Goal: Find specific page/section: Find specific page/section

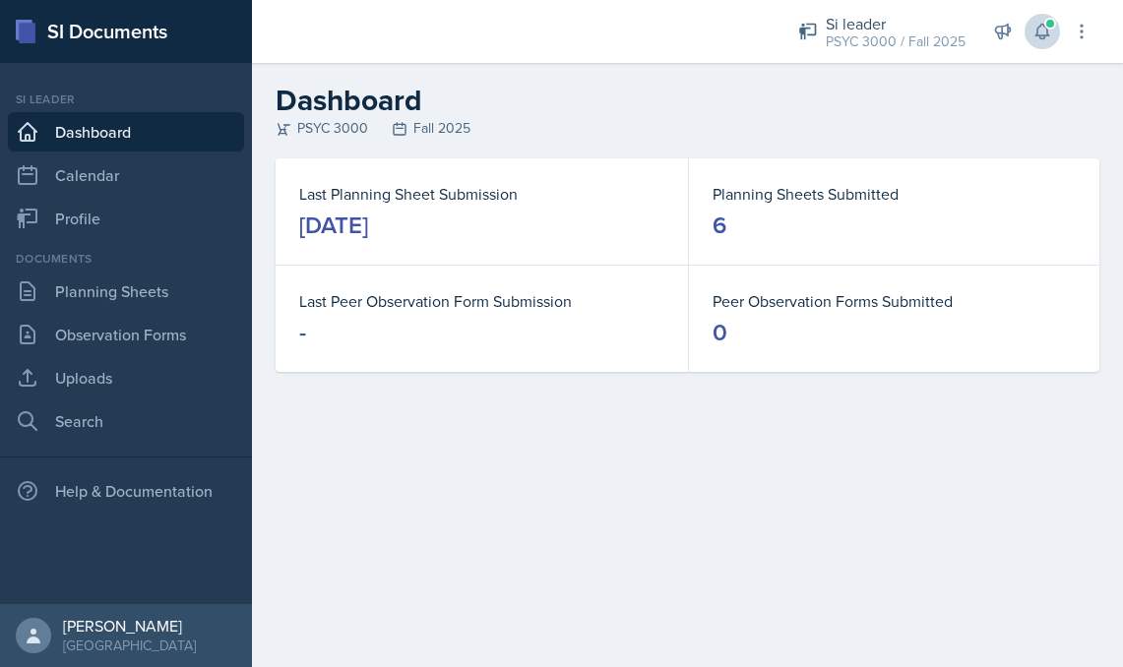
click at [1055, 21] on span at bounding box center [1050, 24] width 12 height 12
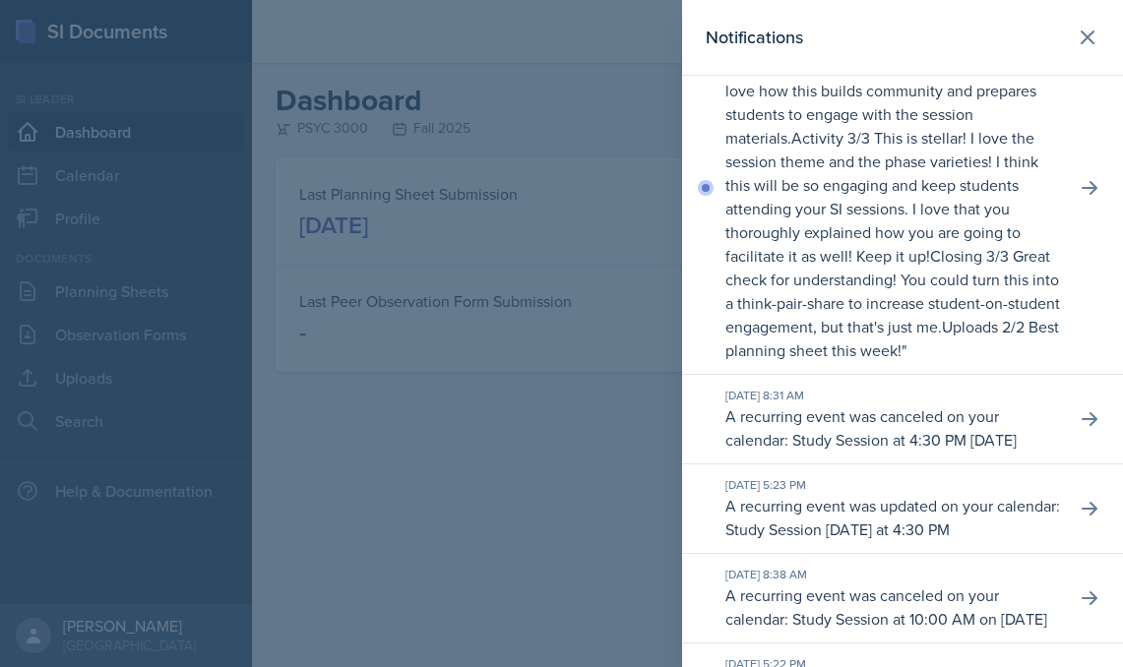
scroll to position [83, 0]
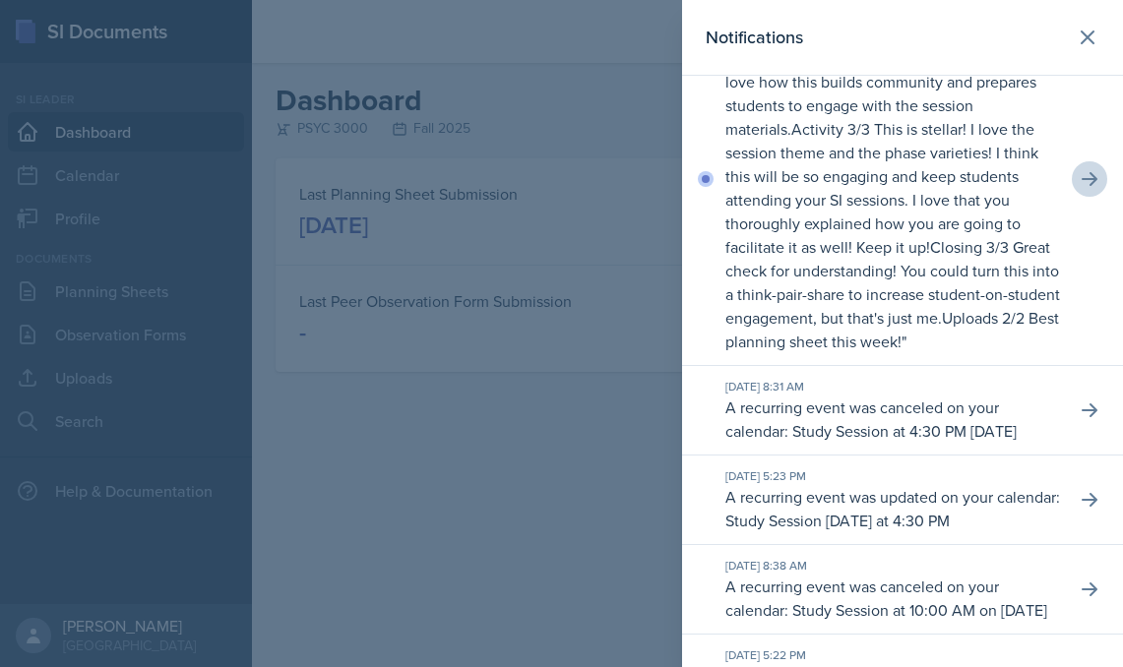
click at [1085, 174] on icon at bounding box center [1089, 179] width 20 height 20
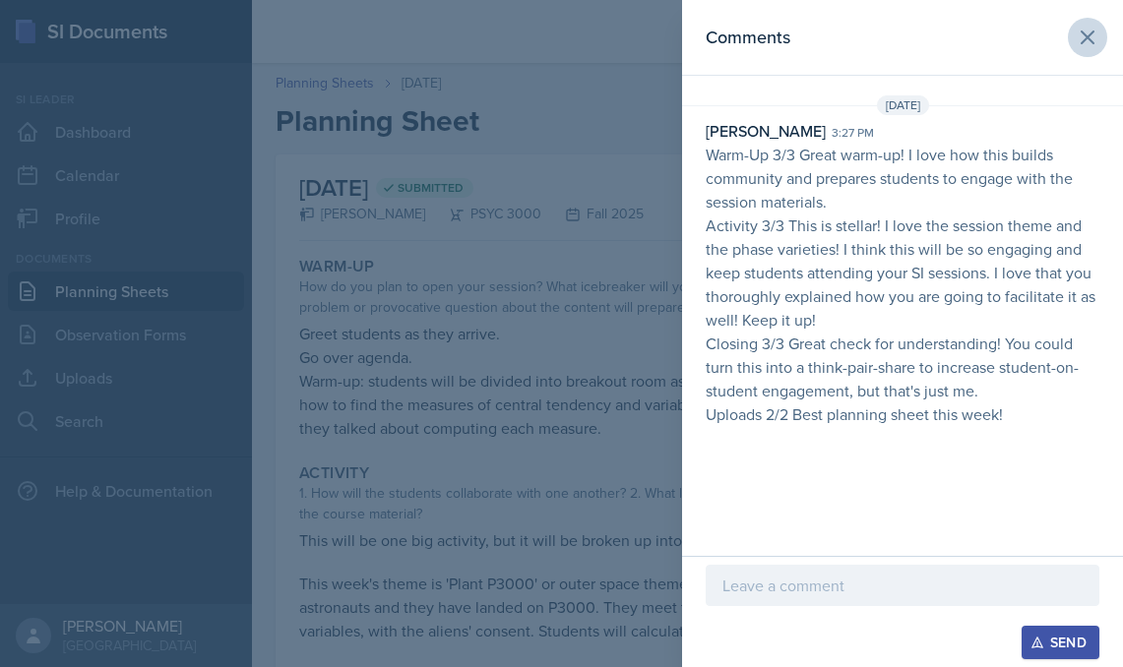
click at [1098, 24] on button at bounding box center [1086, 37] width 39 height 39
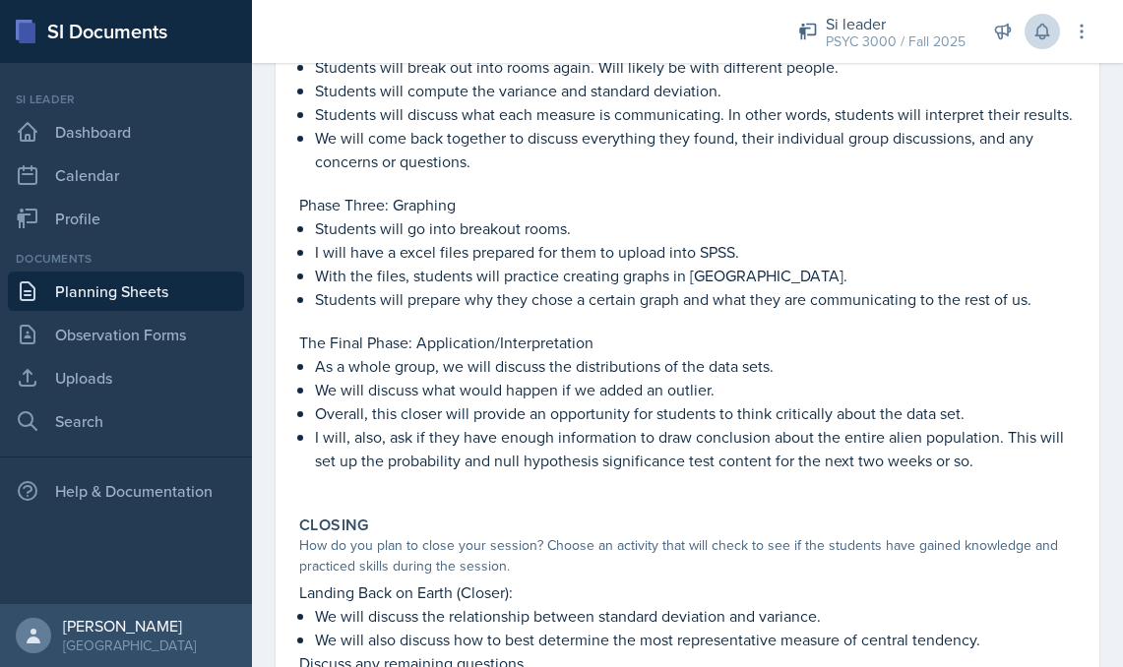
scroll to position [824, 0]
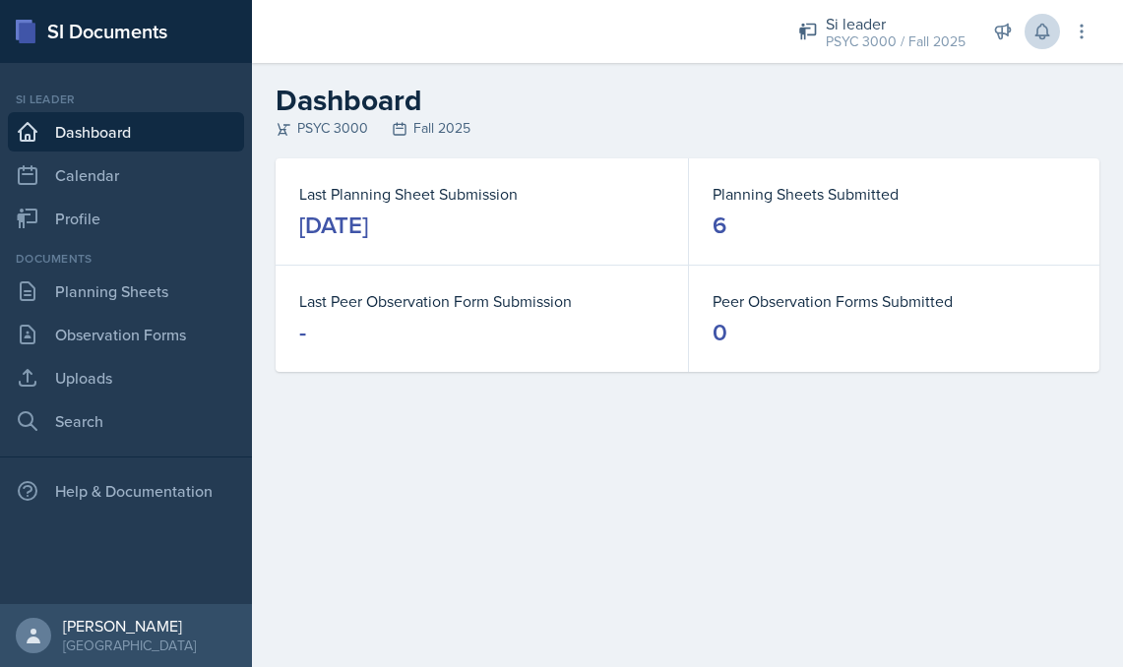
click at [1035, 28] on icon at bounding box center [1042, 32] width 20 height 20
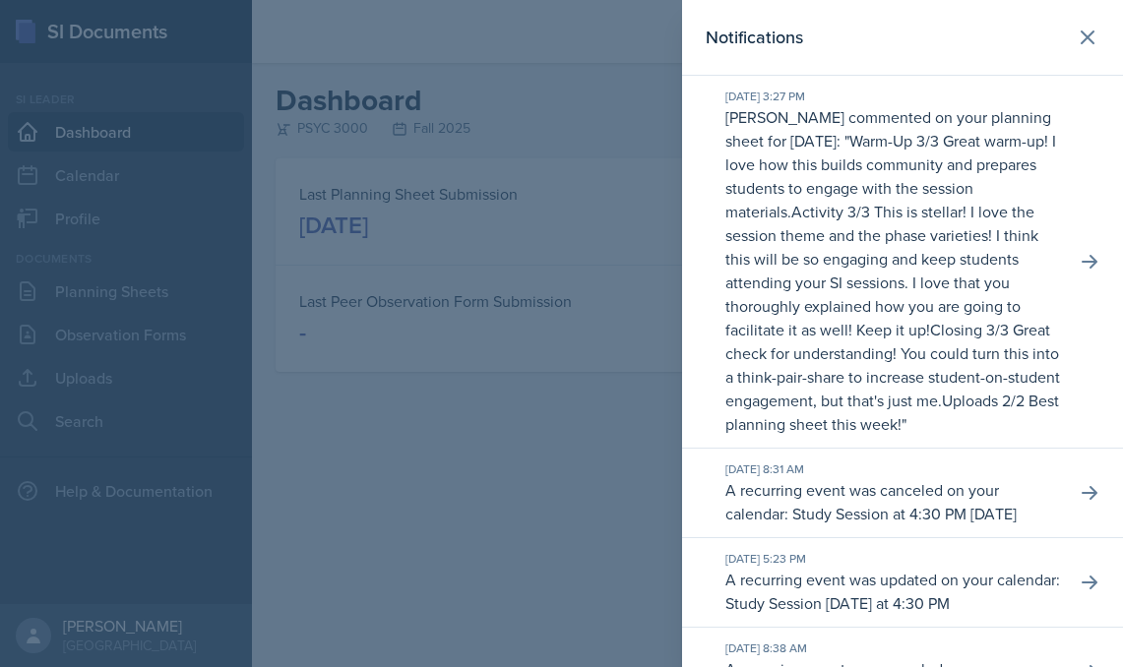
click at [946, 185] on p "Warm-Up 3/3 Great warm-up! I love how this builds community and prepares studen…" at bounding box center [890, 176] width 331 height 92
click at [1082, 274] on button at bounding box center [1088, 261] width 35 height 35
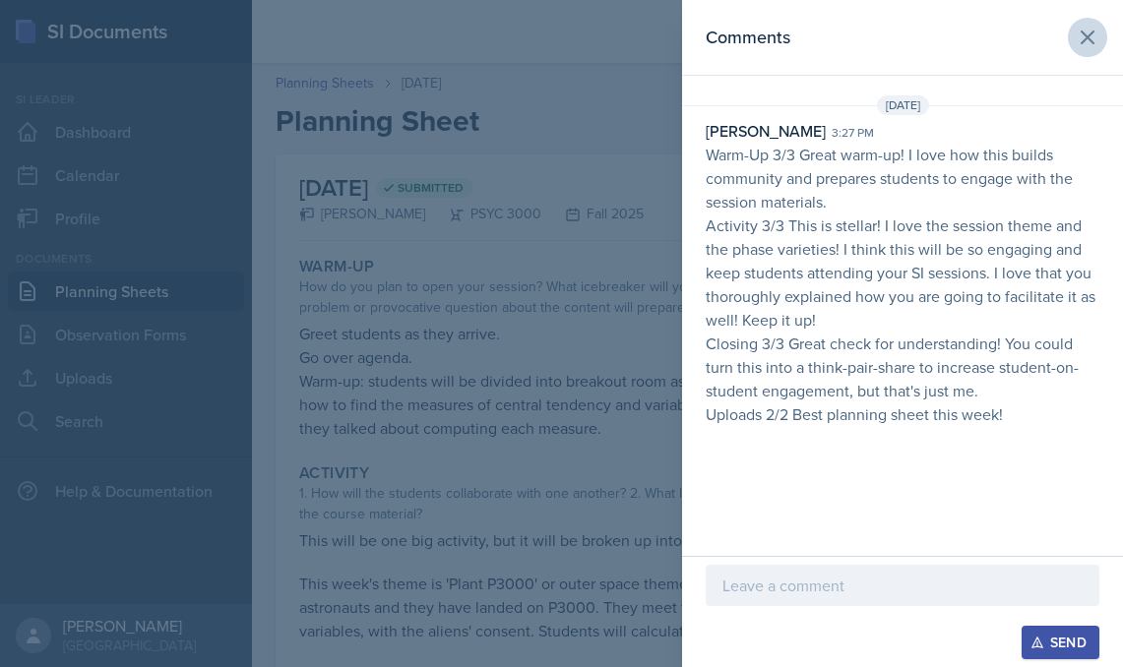
click at [1073, 36] on button at bounding box center [1086, 37] width 39 height 39
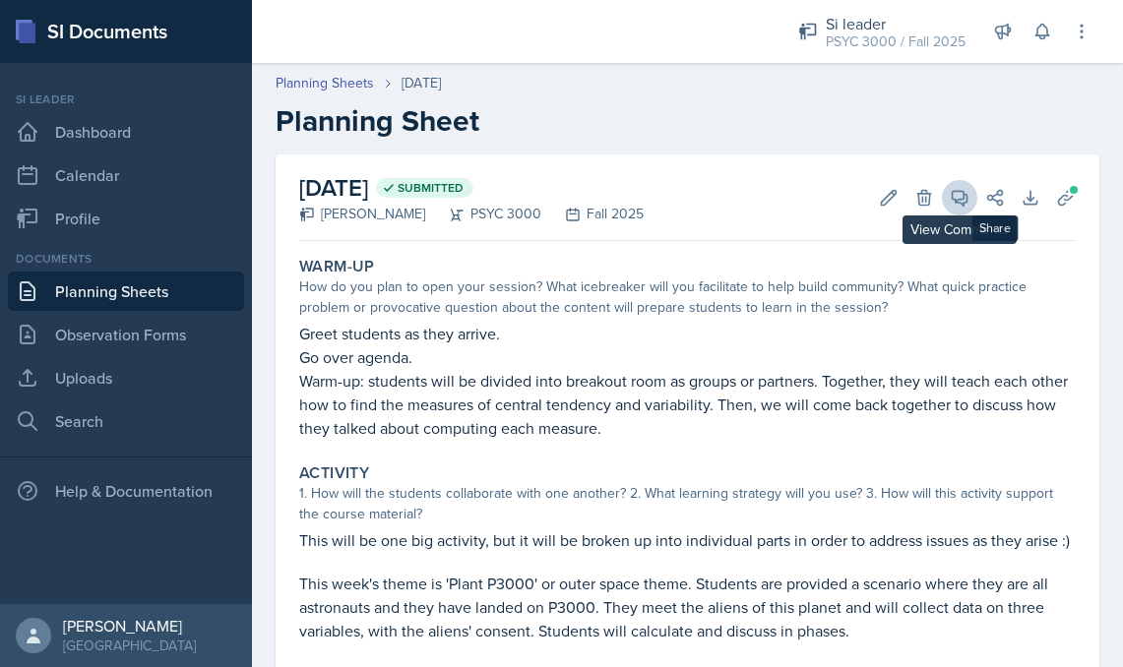
click at [957, 198] on icon at bounding box center [959, 198] width 20 height 20
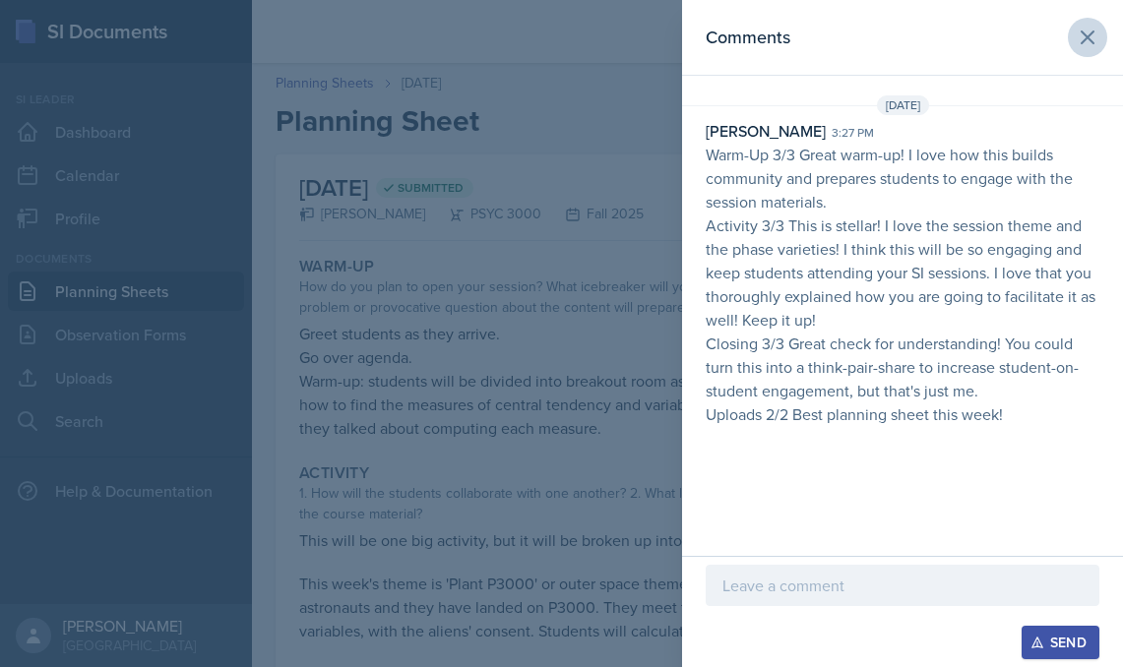
click at [1089, 34] on icon at bounding box center [1087, 37] width 12 height 12
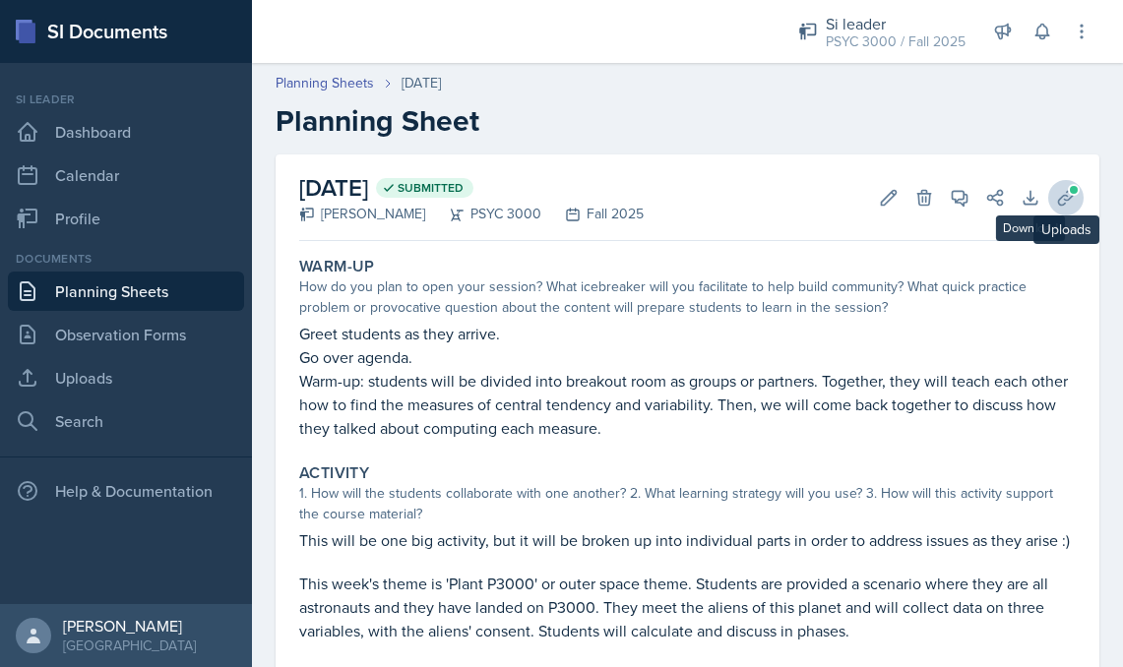
click at [1057, 197] on icon at bounding box center [1066, 198] width 20 height 20
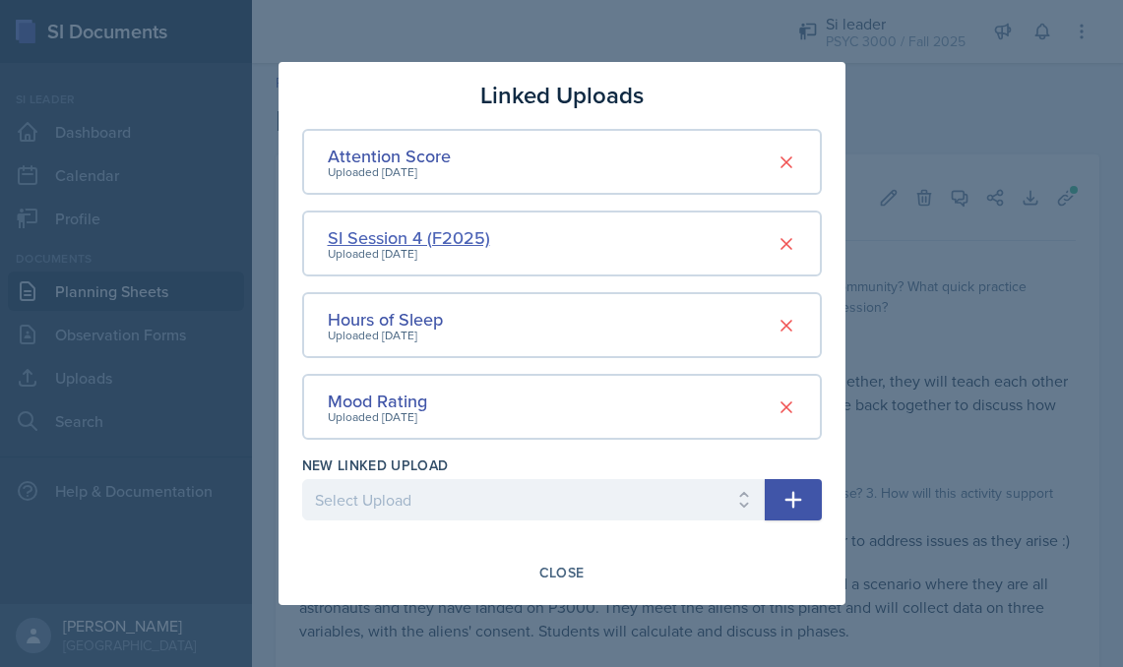
click at [408, 240] on div "SI Session 4 (F2025)" at bounding box center [409, 237] width 162 height 27
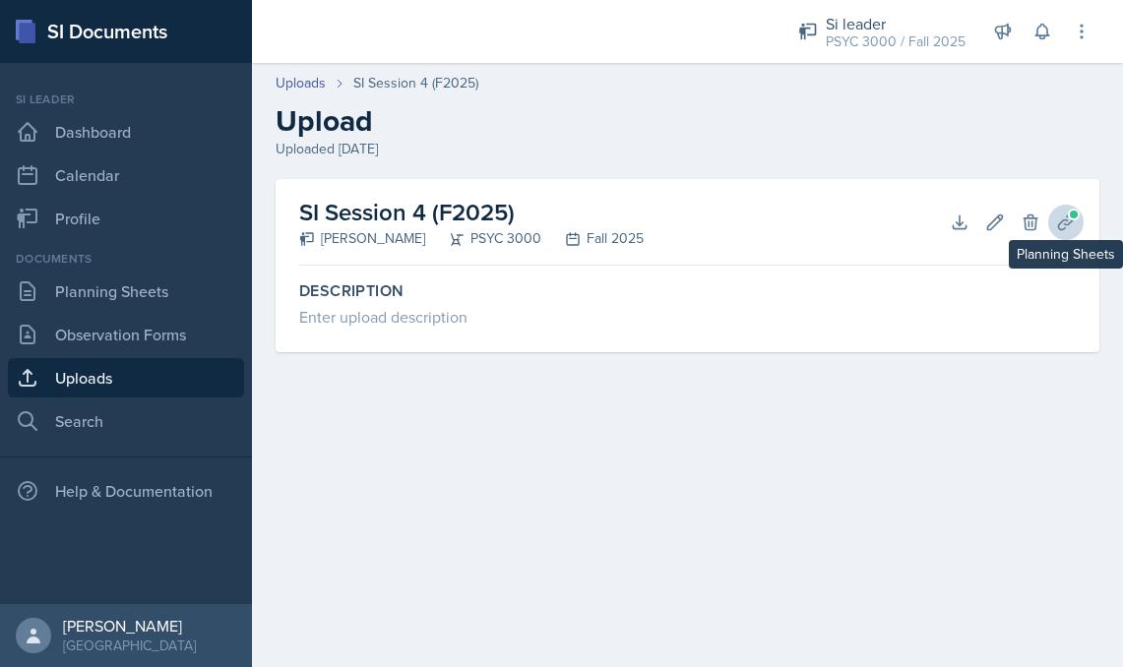
click at [1060, 222] on icon at bounding box center [1065, 221] width 15 height 15
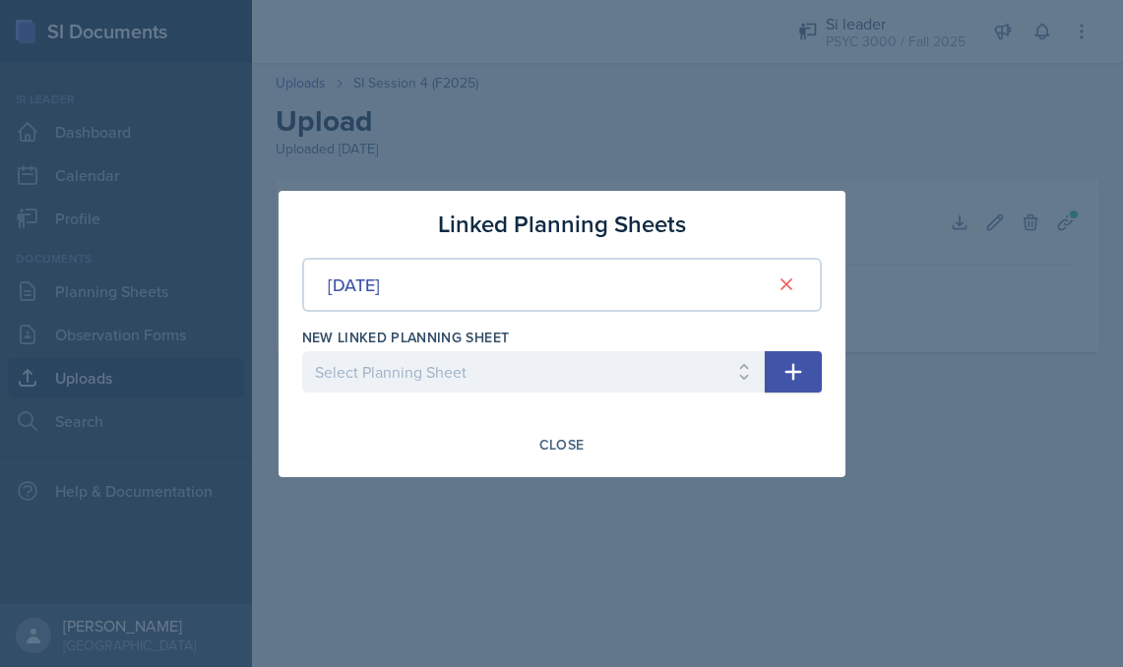
click at [1077, 267] on div at bounding box center [561, 333] width 1123 height 667
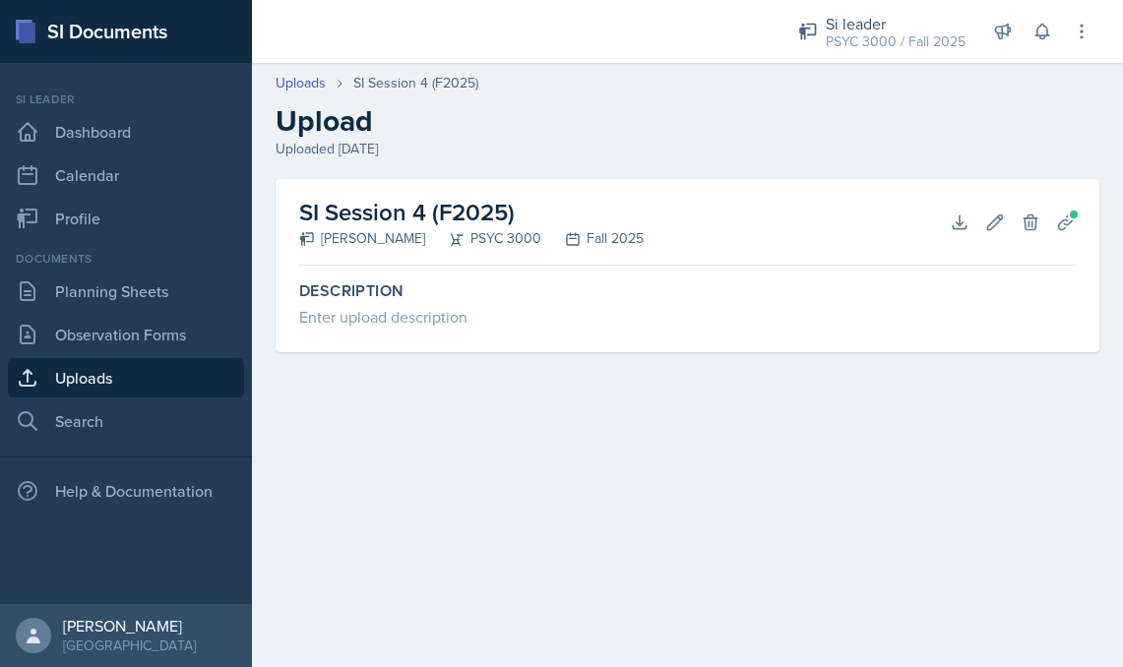
click at [972, 235] on div "SI Session 4 (F2025) [PERSON_NAME] PSYC 3000 Fall 2025 Download Edit Delete Pla…" at bounding box center [687, 222] width 776 height 87
click at [957, 227] on icon at bounding box center [959, 223] width 20 height 20
click at [529, 139] on div "Uploaded [DATE]" at bounding box center [686, 149] width 823 height 21
click at [364, 160] on header "Uploads SI Session 4 (F2025) Upload Uploaded [DATE]" at bounding box center [687, 116] width 871 height 126
